Goal: Information Seeking & Learning: Find contact information

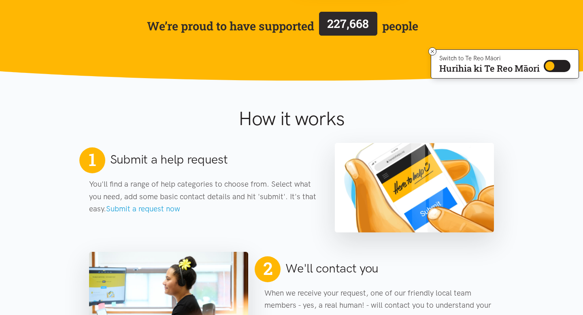
scroll to position [206, 0]
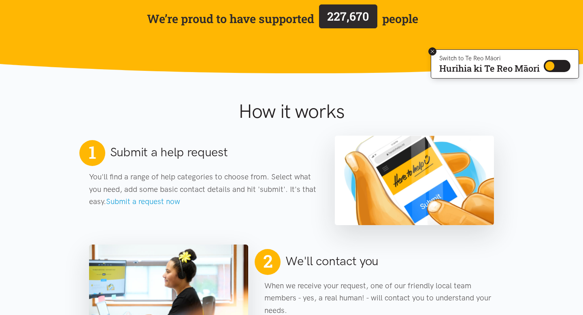
click at [432, 50] on icon at bounding box center [433, 52] width 6 height 6
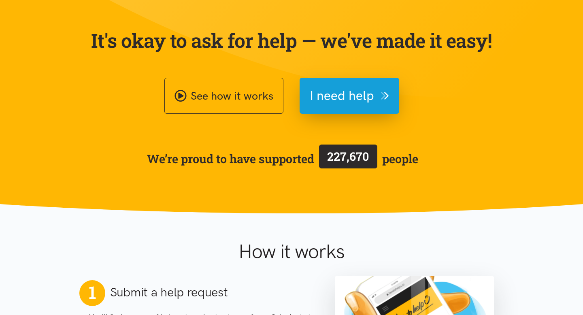
scroll to position [67, 0]
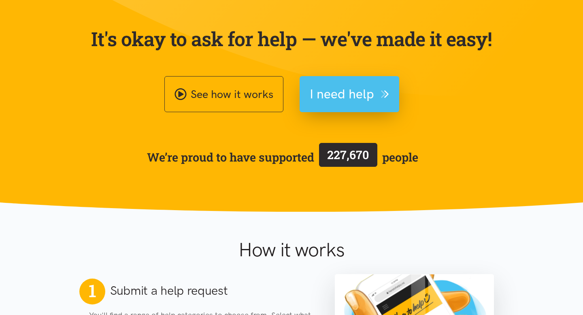
click at [372, 89] on span "I need help" at bounding box center [342, 94] width 64 height 21
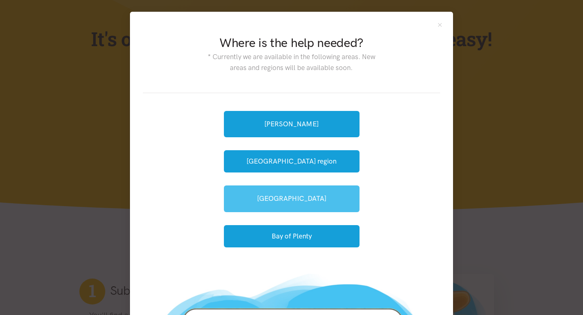
click at [283, 197] on link "[GEOGRAPHIC_DATA]" at bounding box center [292, 199] width 136 height 26
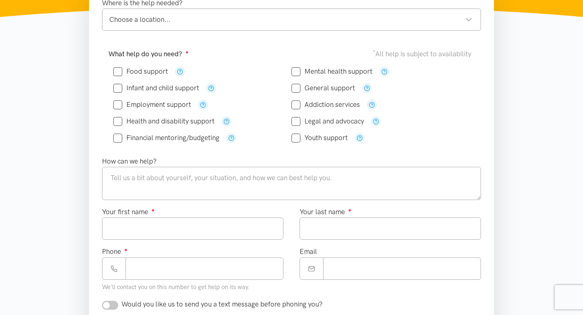
scroll to position [154, 0]
click at [457, 17] on div "Choose a location..." at bounding box center [290, 18] width 363 height 11
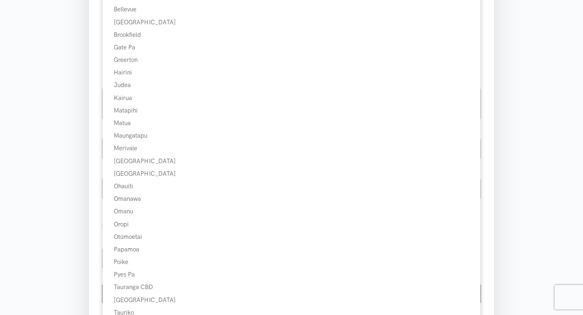
scroll to position [231, 0]
click at [53, 149] on section "Where is the help needed? Choose a location... Choose a location... Tauranga lo…" at bounding box center [291, 168] width 583 height 522
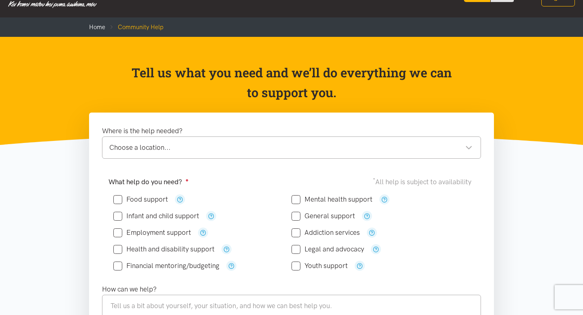
scroll to position [0, 0]
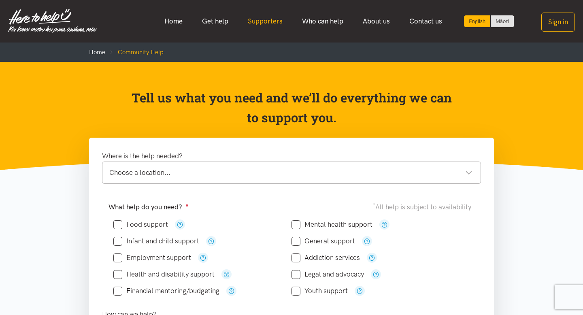
click at [269, 19] on link "Supporters" at bounding box center [265, 21] width 54 height 17
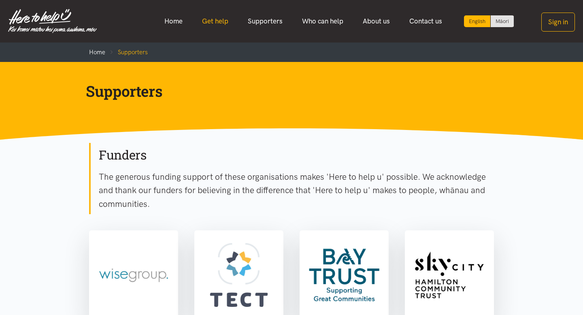
click at [224, 19] on link "Get help" at bounding box center [215, 21] width 46 height 17
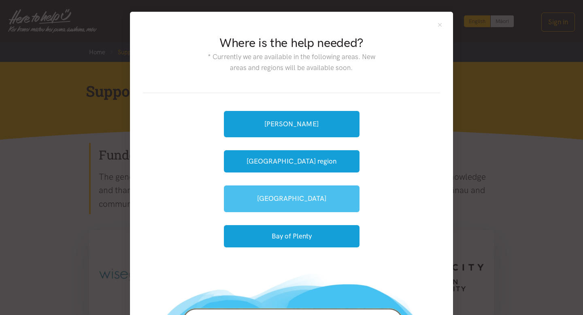
click at [280, 200] on link "[GEOGRAPHIC_DATA]" at bounding box center [292, 199] width 136 height 26
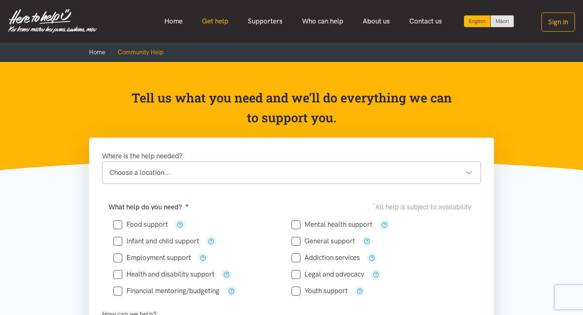
click at [213, 17] on link "Get help" at bounding box center [215, 21] width 46 height 17
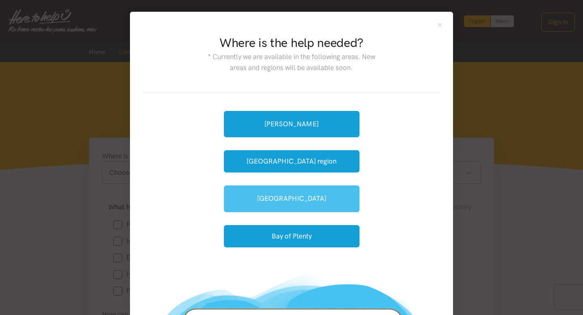
click at [268, 198] on link "[GEOGRAPHIC_DATA]" at bounding box center [292, 199] width 136 height 26
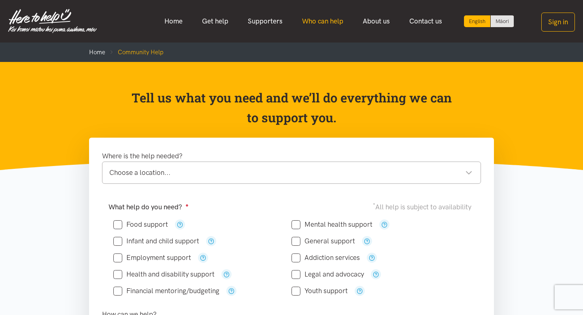
click at [328, 24] on link "Who can help" at bounding box center [322, 21] width 61 height 17
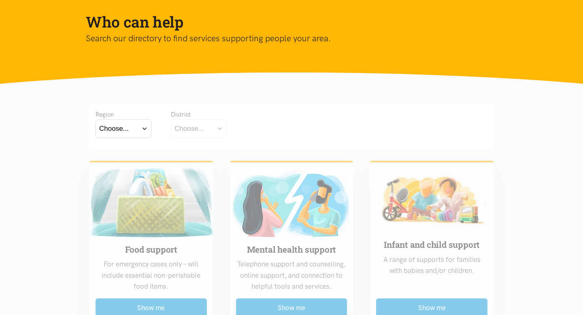
scroll to position [125, 0]
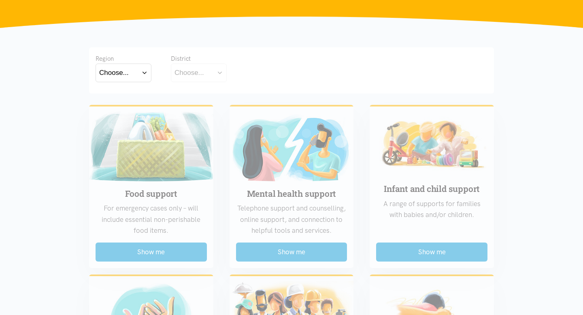
click at [121, 73] on div "Choose..." at bounding box center [114, 72] width 30 height 11
click at [119, 99] on label "Bay of Plenty" at bounding box center [121, 96] width 45 height 10
click at [0, 0] on input "Bay of Plenty" at bounding box center [0, 0] width 0 height 0
click at [196, 74] on div "Choose..." at bounding box center [190, 72] width 30 height 11
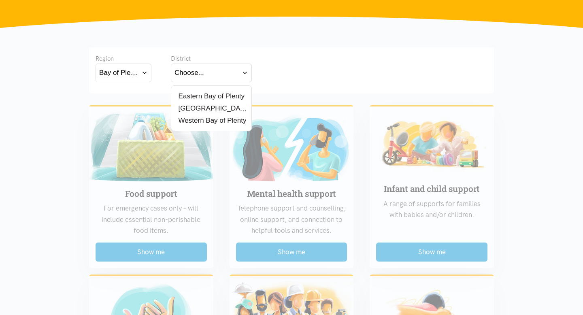
click at [201, 108] on label "[GEOGRAPHIC_DATA]" at bounding box center [212, 108] width 74 height 10
click at [0, 0] on input "[GEOGRAPHIC_DATA]" at bounding box center [0, 0] width 0 height 0
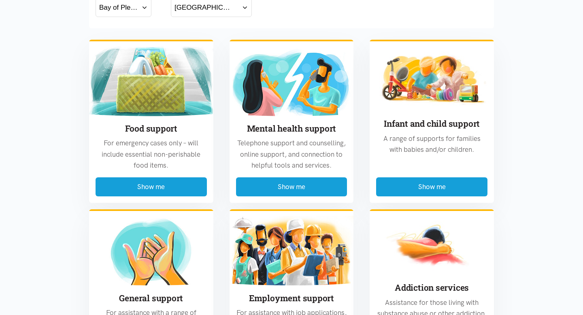
scroll to position [203, 0]
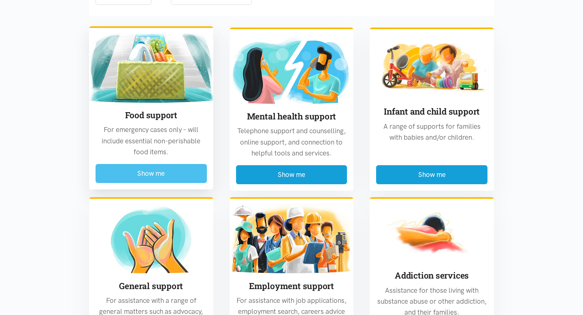
click at [145, 169] on button "Show me" at bounding box center [151, 173] width 111 height 19
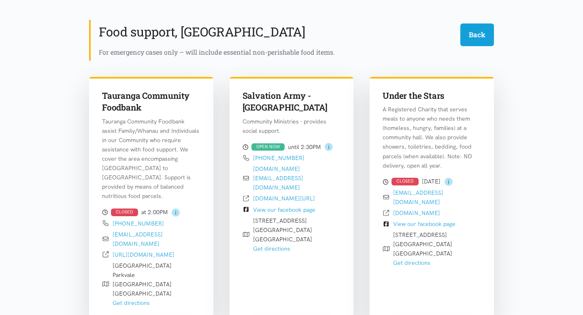
scroll to position [0, 0]
